Goal: Obtain resource: Download file/media

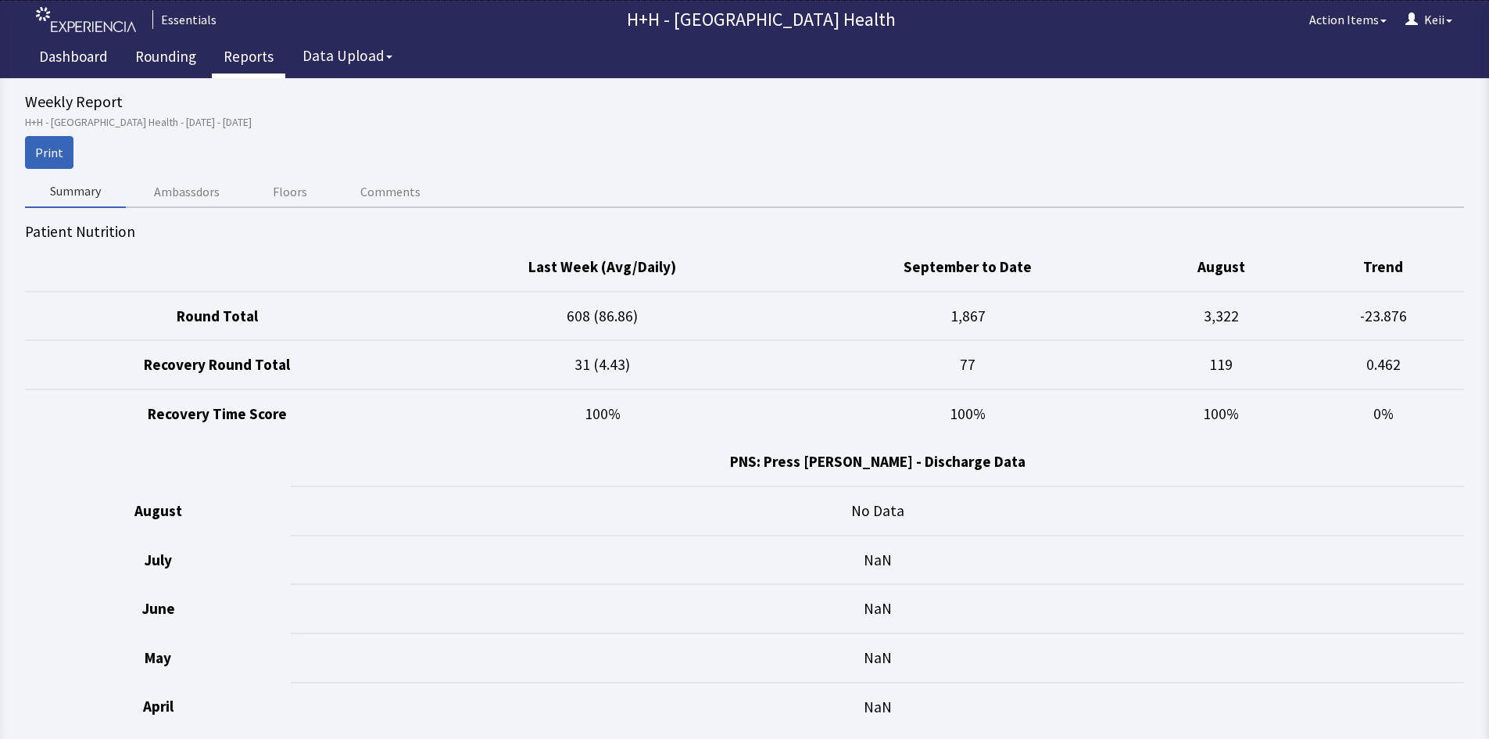
click at [228, 52] on link "Reports" at bounding box center [248, 58] width 73 height 39
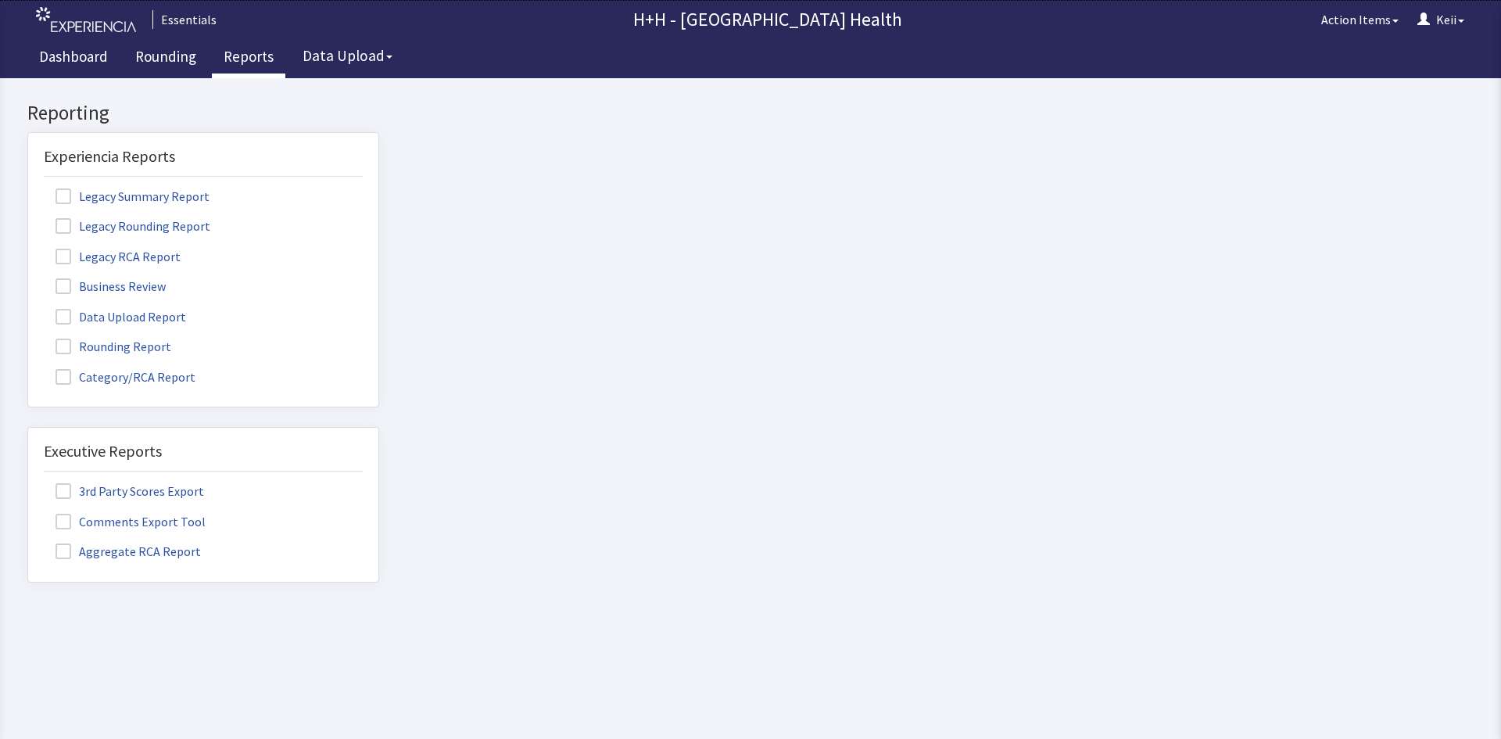
click at [59, 344] on span at bounding box center [64, 347] width 16 height 16
click at [28, 338] on input "Rounding Report" at bounding box center [28, 338] width 0 height 0
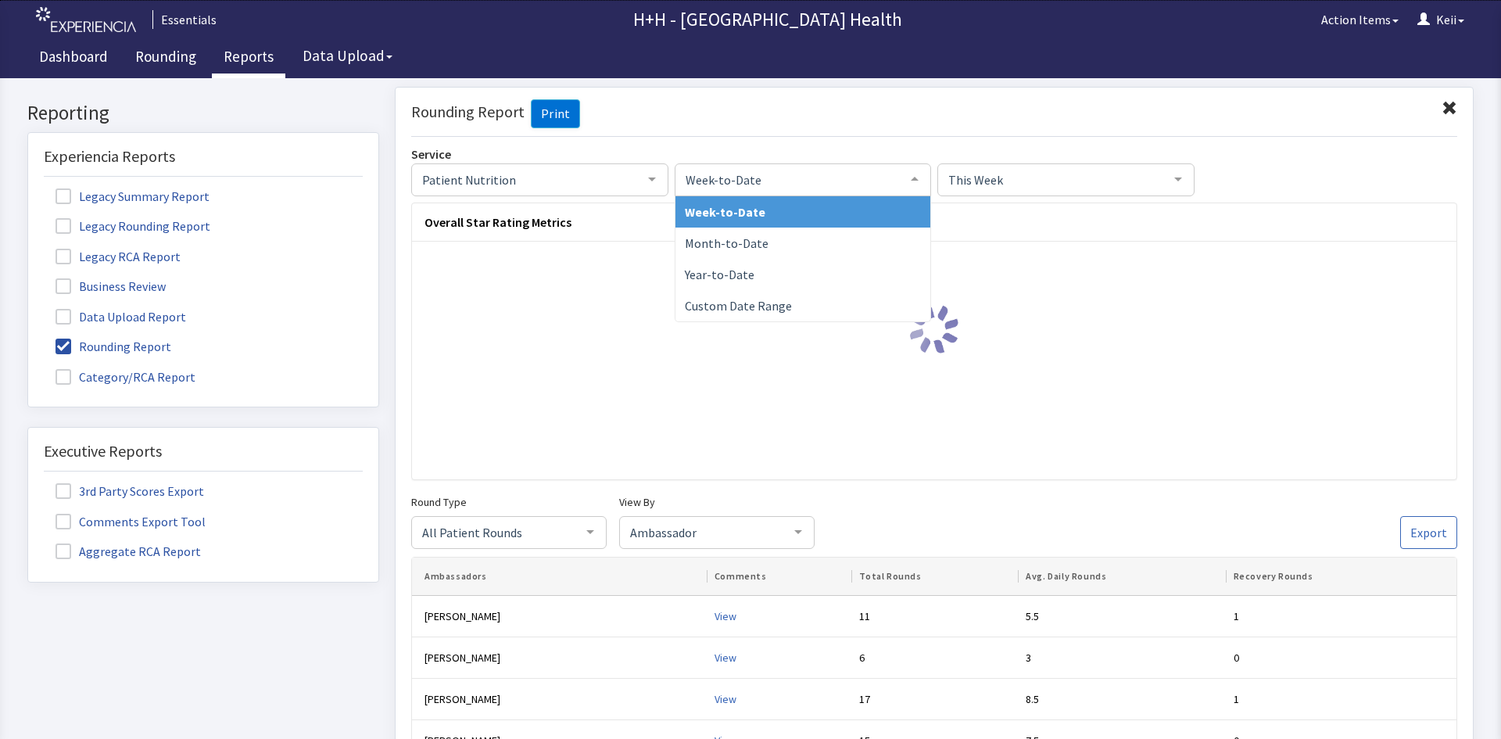
click at [915, 181] on div at bounding box center [914, 178] width 31 height 30
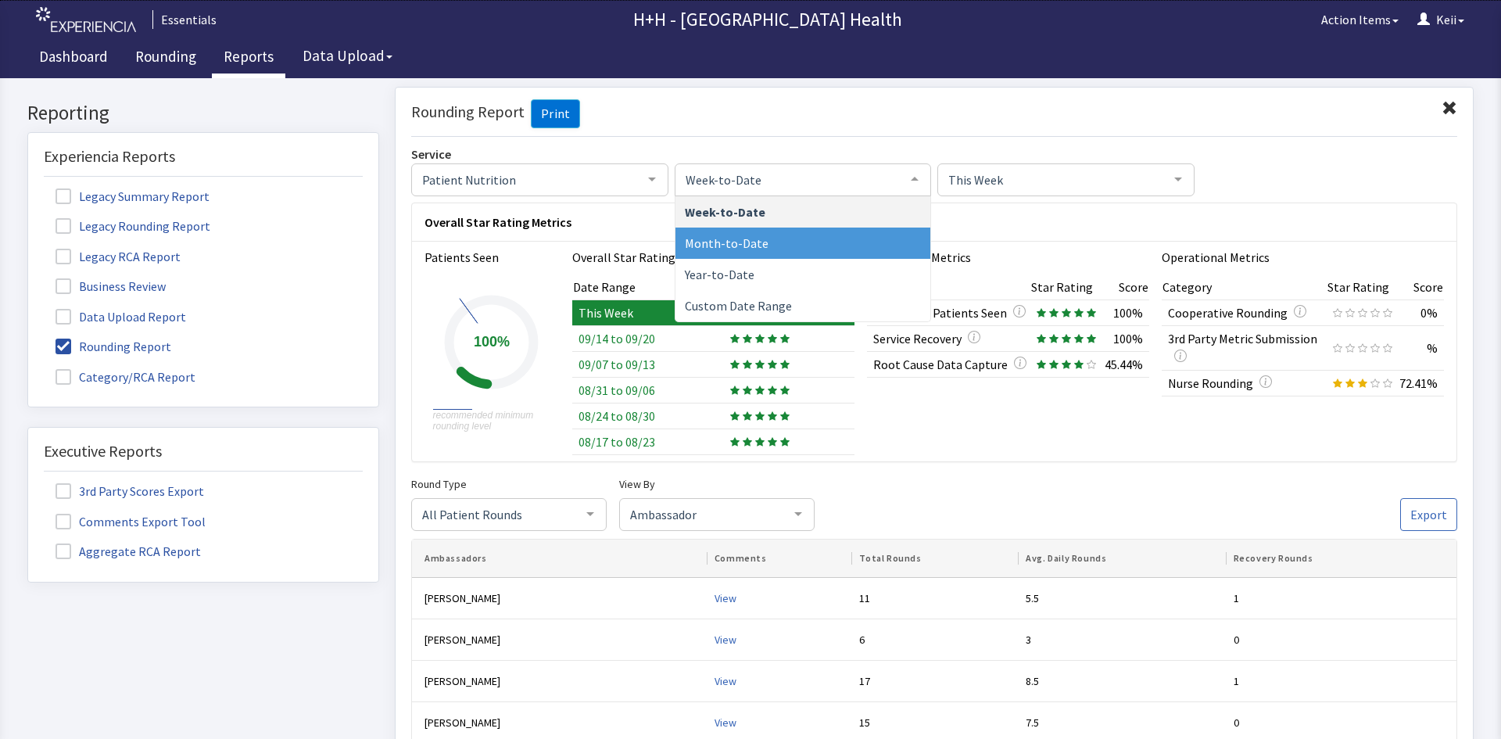
click at [864, 239] on span "Month-to-Date" at bounding box center [804, 242] width 256 height 31
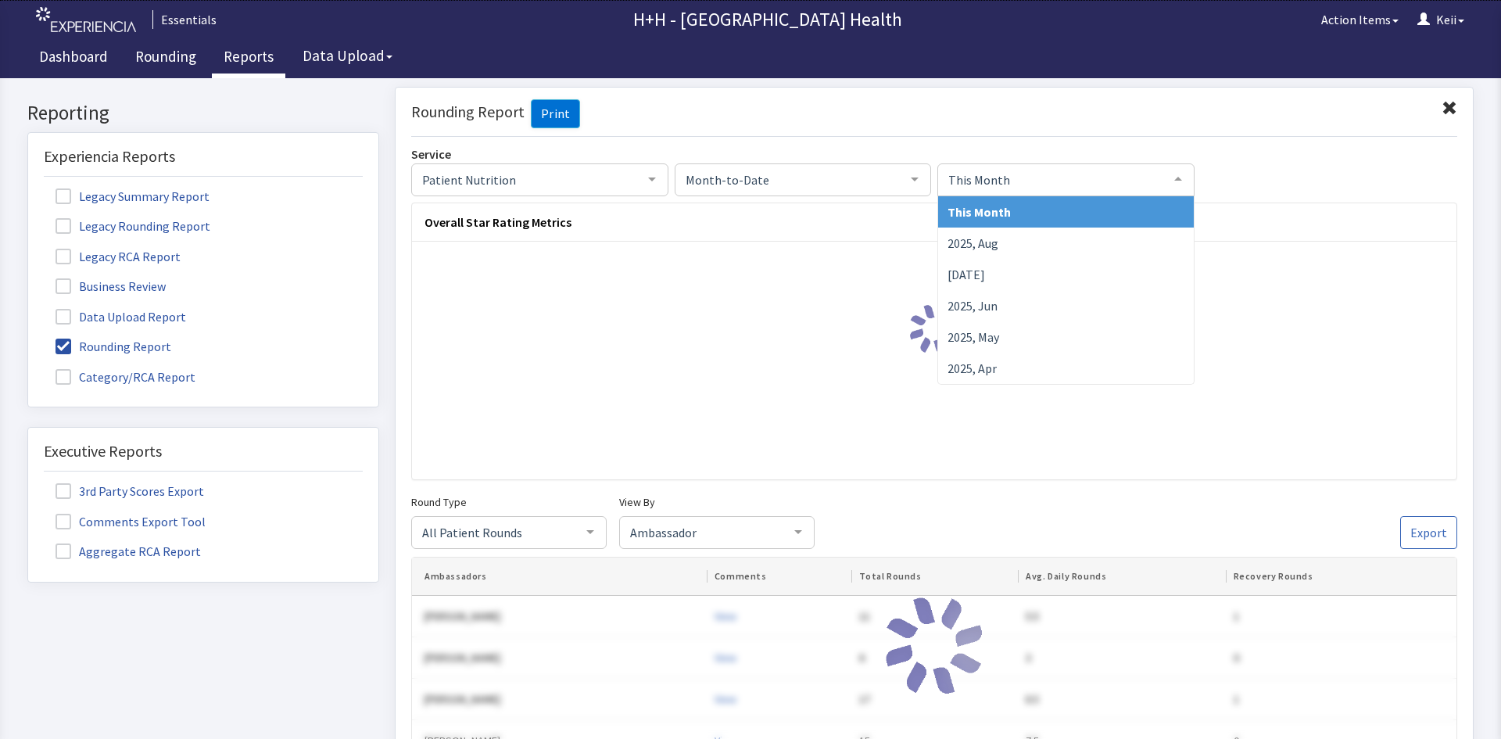
click at [1170, 181] on div at bounding box center [1178, 178] width 31 height 30
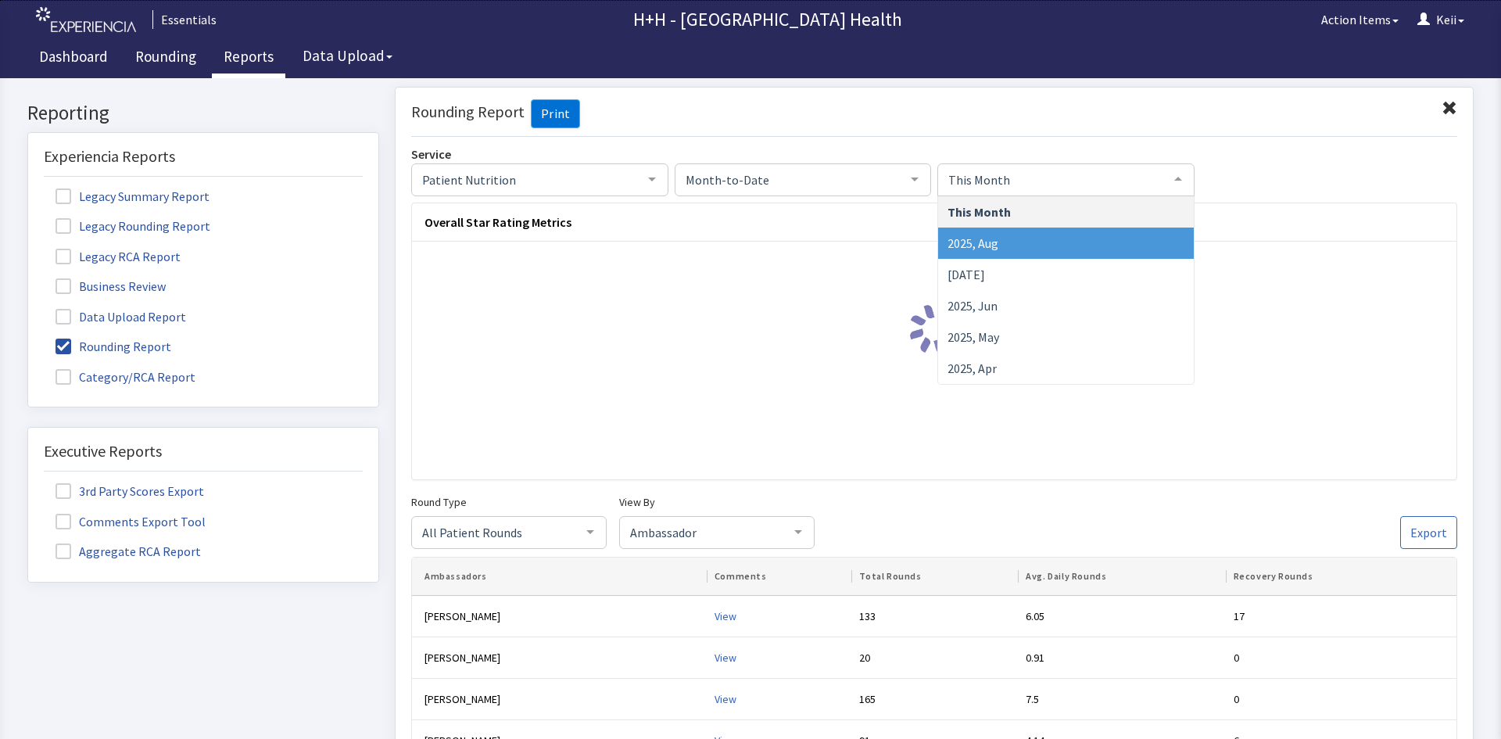
click at [1110, 236] on span "2025, Aug" at bounding box center [1066, 242] width 256 height 31
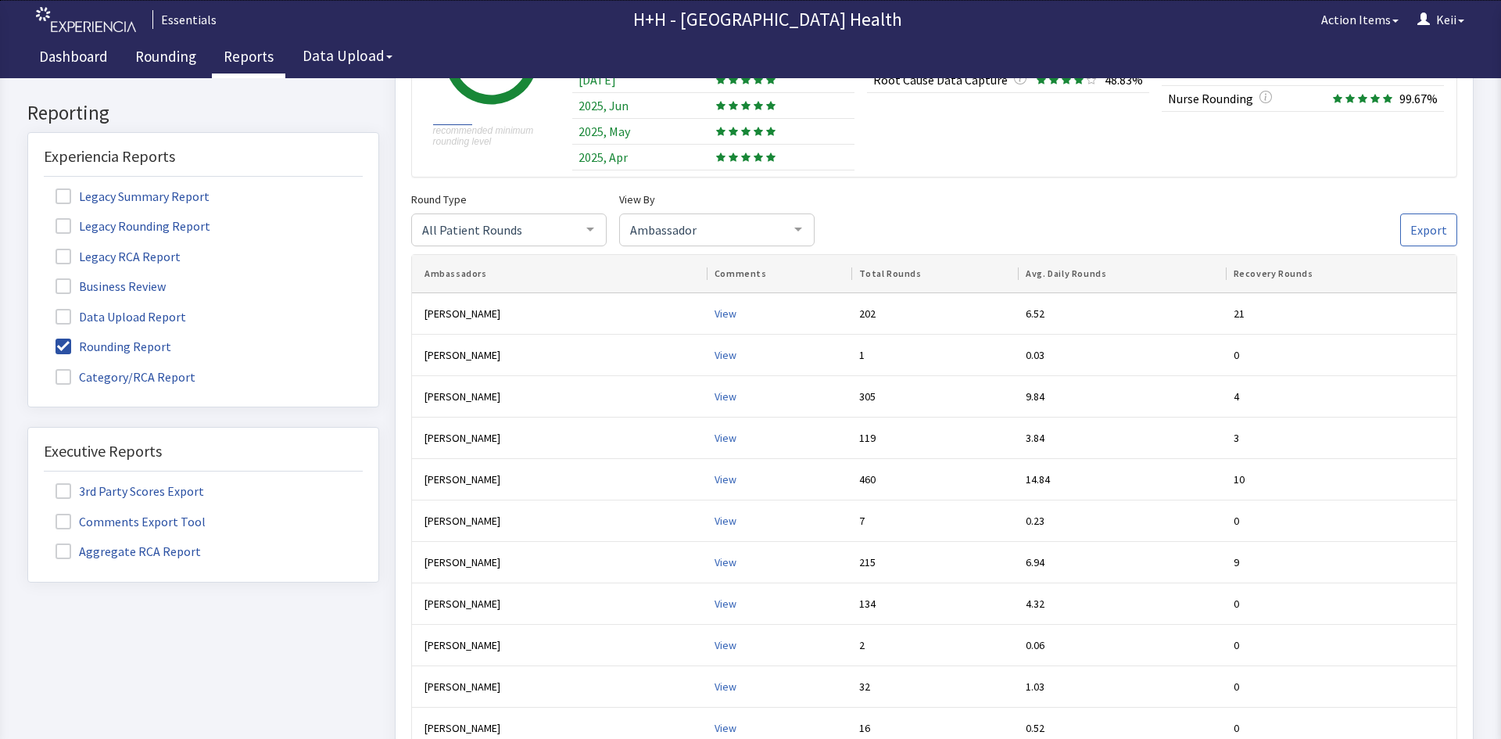
scroll to position [313, 0]
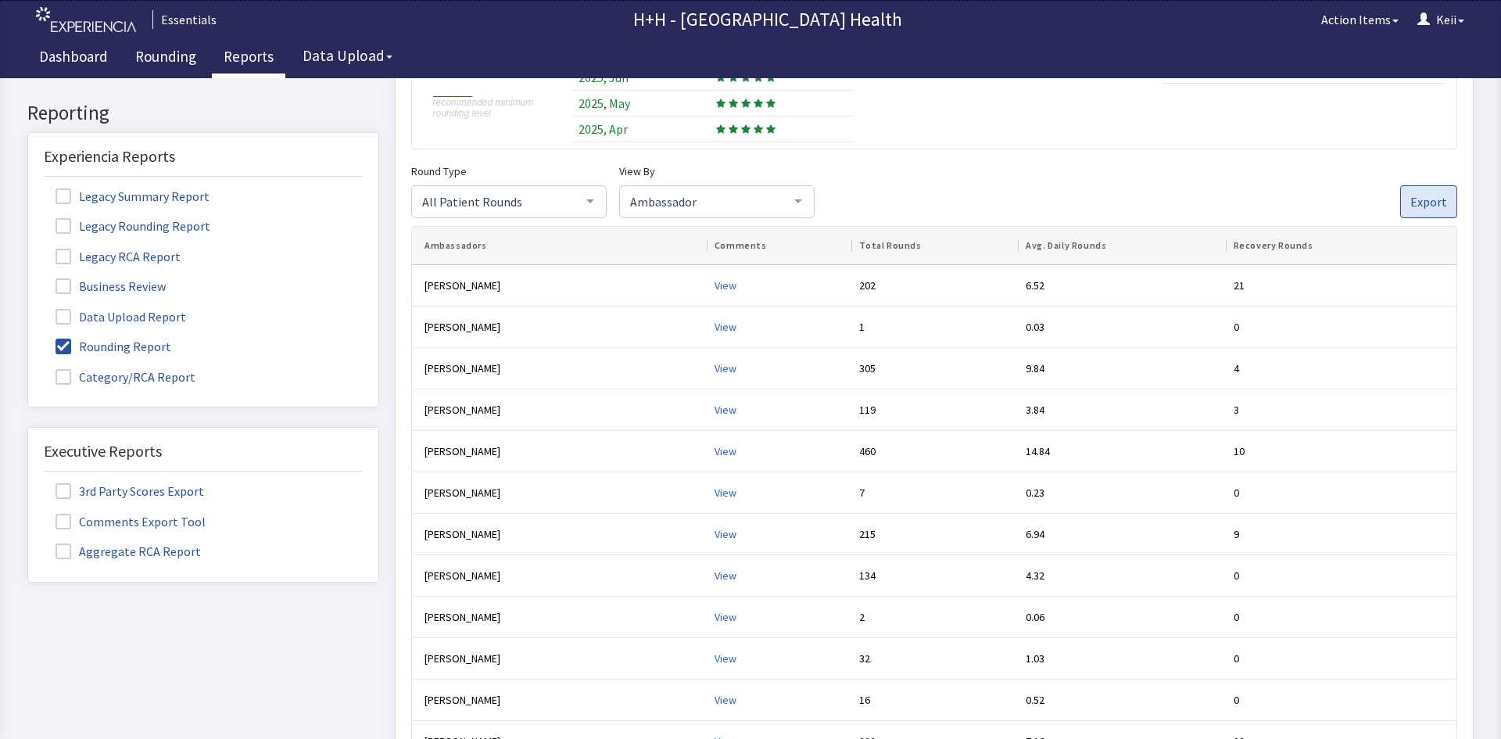
click at [1410, 206] on span "Export" at bounding box center [1428, 201] width 37 height 19
